Goal: Task Accomplishment & Management: Use online tool/utility

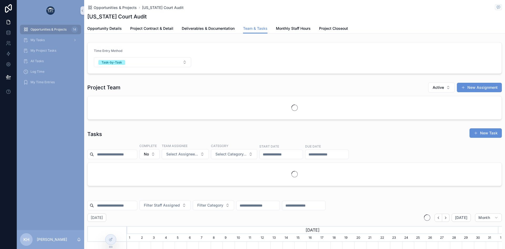
scroll to position [0, 371]
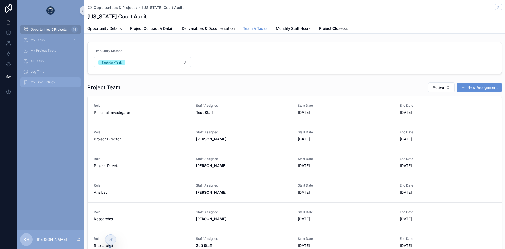
click at [40, 84] on span "My Time Entries" at bounding box center [43, 82] width 24 height 4
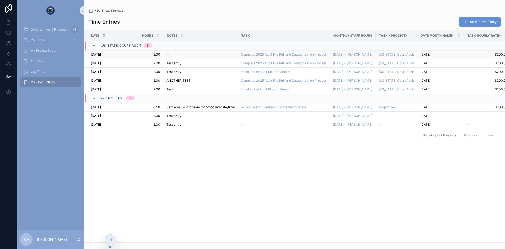
click at [148, 53] on span "2.00" at bounding box center [143, 54] width 33 height 4
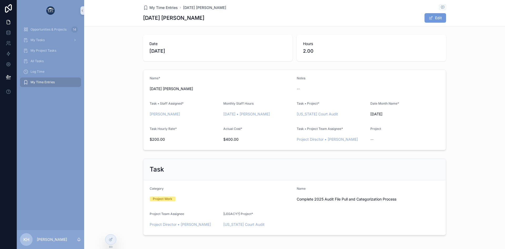
click at [432, 19] on button "Edit" at bounding box center [436, 17] width 22 height 9
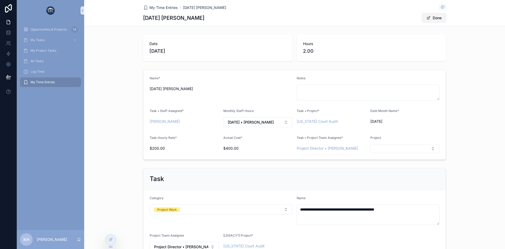
click at [432, 19] on button "Done" at bounding box center [434, 17] width 24 height 9
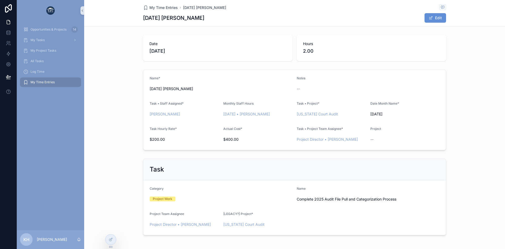
click at [43, 79] on div "My Time Entries" at bounding box center [50, 82] width 55 height 8
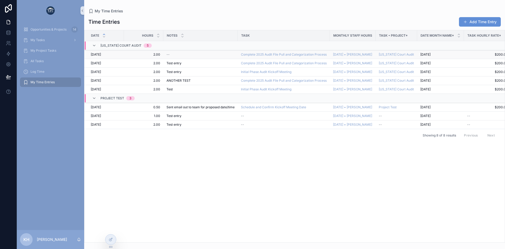
click at [153, 54] on span "2.00" at bounding box center [143, 54] width 33 height 4
click at [36, 69] on span "Log Time" at bounding box center [38, 71] width 14 height 4
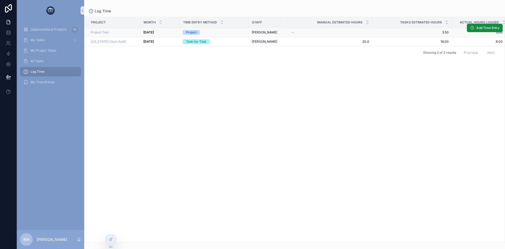
click at [208, 34] on div "Project" at bounding box center [214, 32] width 63 height 5
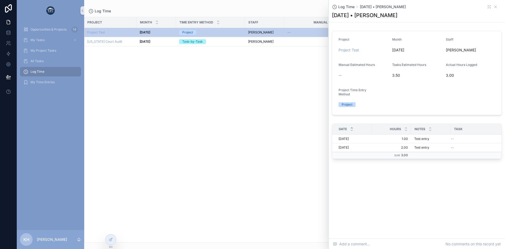
scroll to position [0, 5]
click at [495, 7] on icon "scrollable content" at bounding box center [495, 7] width 4 height 4
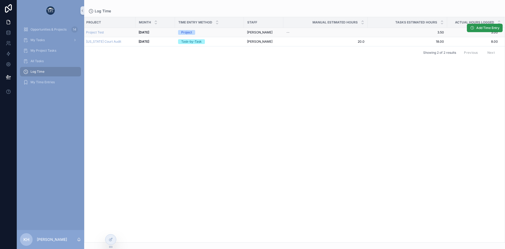
click at [479, 28] on span "Add Time Entry" at bounding box center [487, 28] width 23 height 4
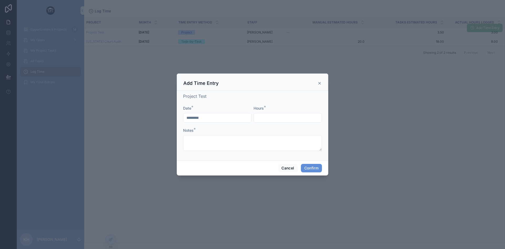
click at [319, 82] on icon at bounding box center [320, 83] width 2 height 2
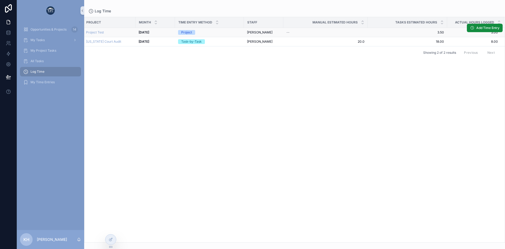
click at [128, 33] on div "Project Test" at bounding box center [109, 32] width 46 height 4
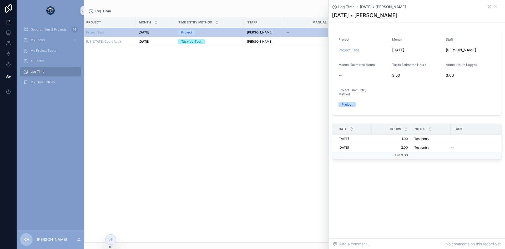
click at [498, 7] on div "Log Time [DATE] • [PERSON_NAME]" at bounding box center [417, 6] width 170 height 5
click at [496, 6] on icon "scrollable content" at bounding box center [495, 7] width 4 height 4
